Goal: Navigation & Orientation: Understand site structure

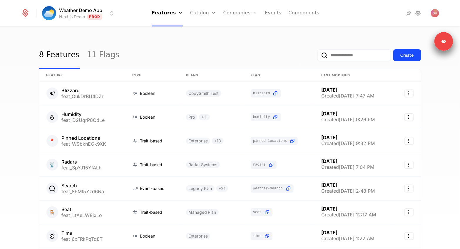
click at [281, 8] on ul "Features Features Flags Catalog Plans Add Ons Credits Configuration Companies C…" at bounding box center [236, 13] width 168 height 26
click at [293, 9] on link "Components" at bounding box center [303, 13] width 31 height 26
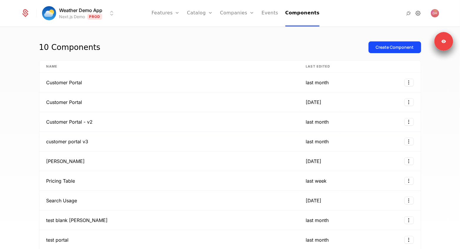
click at [419, 12] on icon at bounding box center [417, 13] width 7 height 7
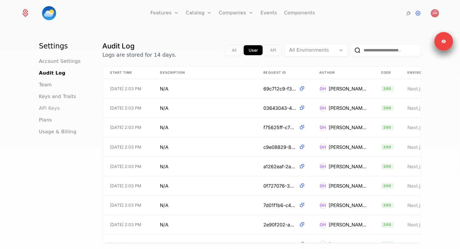
click at [49, 106] on span "API Keys" at bounding box center [49, 108] width 21 height 7
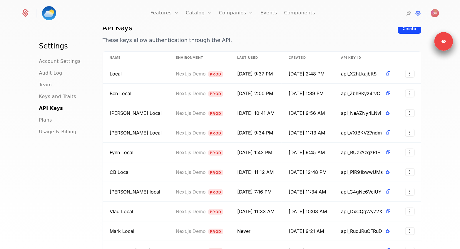
scroll to position [20, 0]
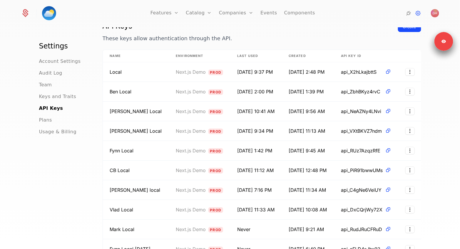
click at [325, 34] on p "These keys allow authentication through the API." at bounding box center [248, 38] width 291 height 8
click at [222, 15] on link "Companies" at bounding box center [236, 13] width 34 height 26
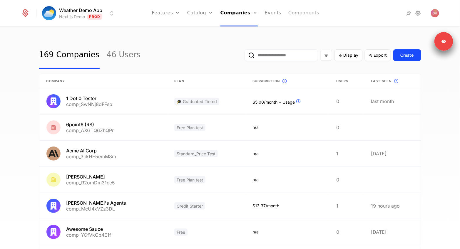
click at [292, 14] on link "Components" at bounding box center [303, 13] width 31 height 26
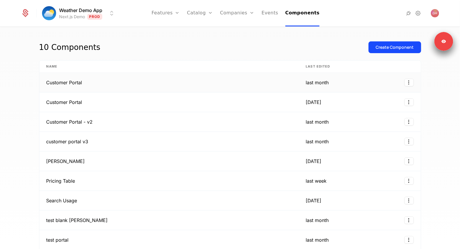
click at [92, 82] on td "Customer Portal" at bounding box center [168, 83] width 259 height 20
click at [107, 108] on td "Customer Portal" at bounding box center [168, 103] width 259 height 20
click at [244, 10] on link "Companies" at bounding box center [237, 13] width 34 height 26
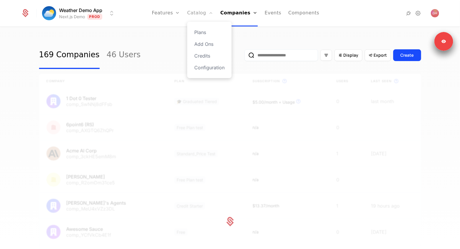
click at [204, 10] on link "Catalog" at bounding box center [200, 13] width 26 height 26
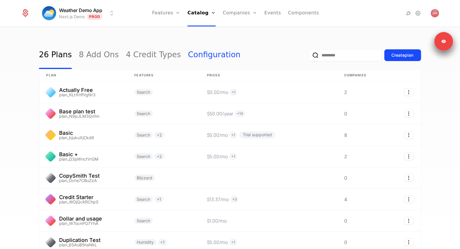
click at [188, 56] on link "Configuration" at bounding box center [214, 55] width 53 height 28
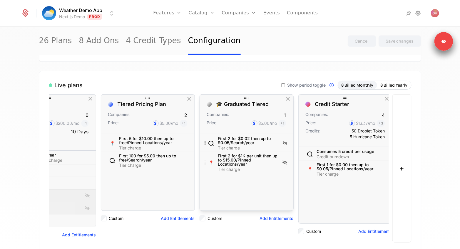
scroll to position [0, 445]
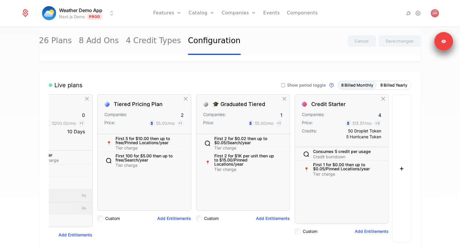
click at [223, 79] on div "Live plans Show period toggle Live Plans are visible in components and availabl…" at bounding box center [230, 161] width 382 height 181
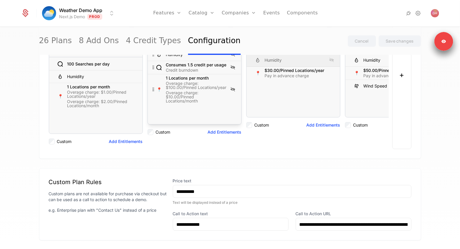
scroll to position [162, 0]
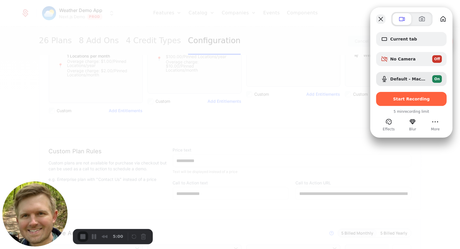
click at [382, 16] on button "Close" at bounding box center [380, 18] width 9 height 9
